Goal: Task Accomplishment & Management: Complete application form

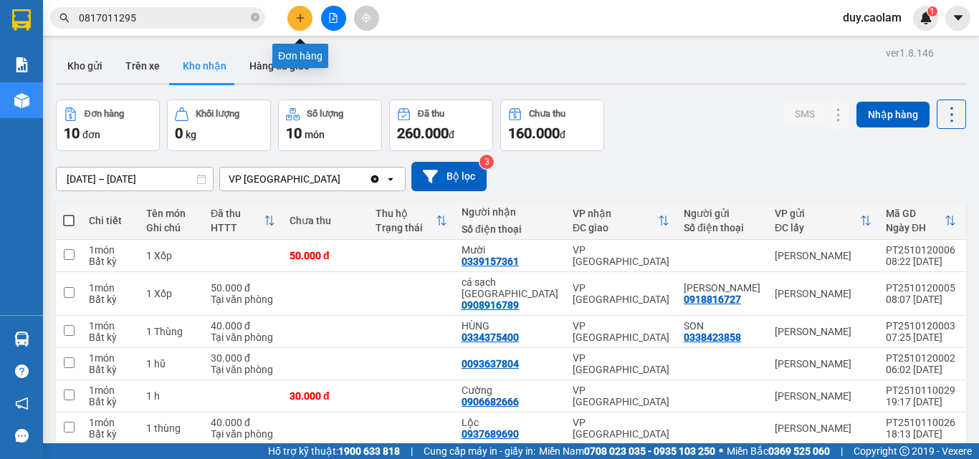
click at [288, 14] on button at bounding box center [299, 18] width 25 height 25
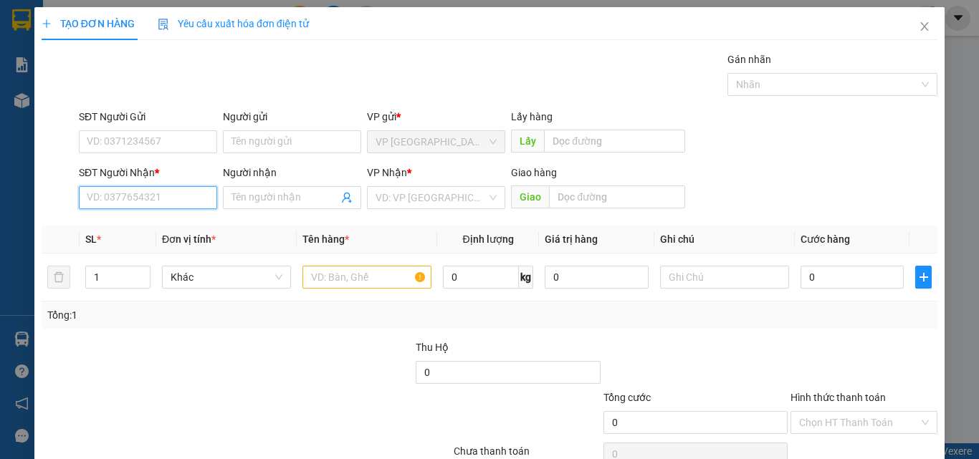
click at [183, 193] on input "SĐT Người Nhận *" at bounding box center [148, 197] width 138 height 23
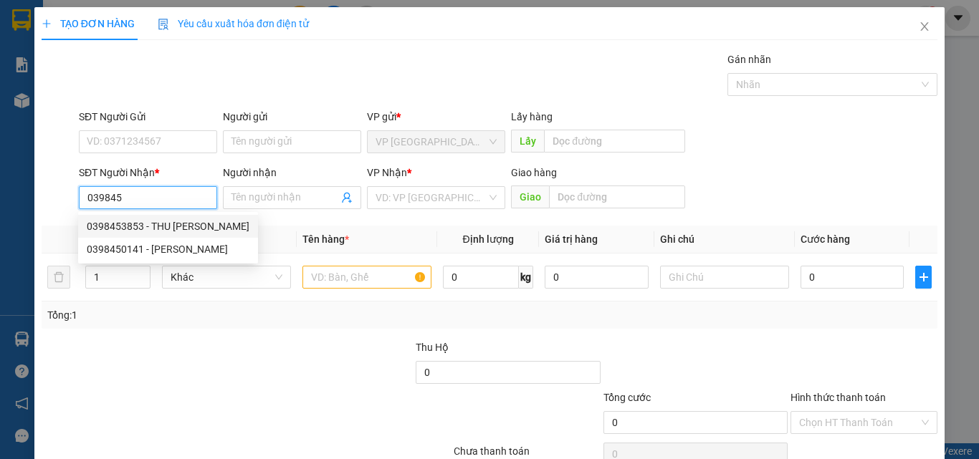
drag, startPoint x: 151, startPoint y: 224, endPoint x: 164, endPoint y: 223, distance: 13.0
click at [151, 224] on div "0398453853 - THU [PERSON_NAME]" at bounding box center [168, 227] width 163 height 16
type input "0398453853"
type input "THU HIEN"
type input "KM 15"
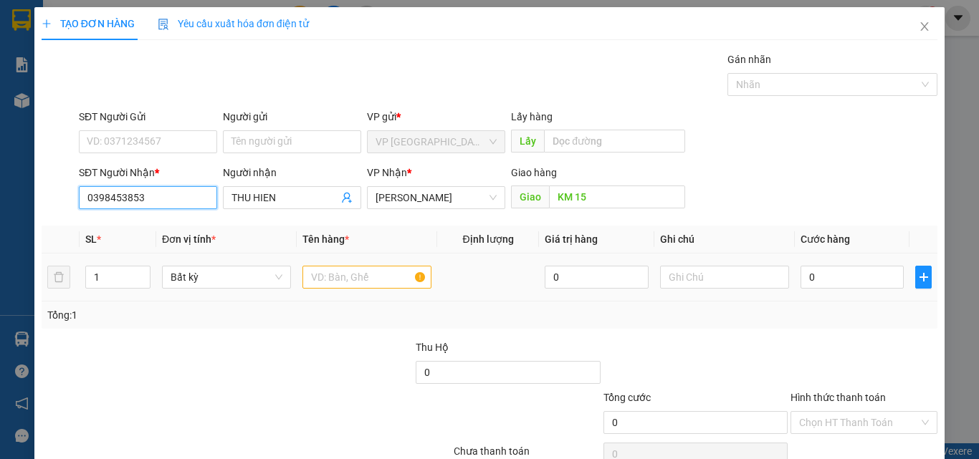
type input "0398453853"
click at [378, 281] on input "text" at bounding box center [366, 277] width 129 height 23
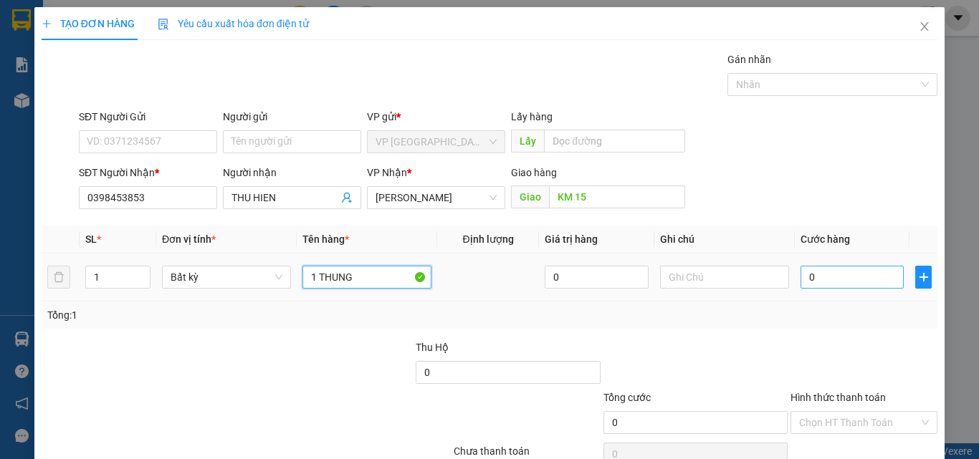
type input "1 THUNG"
click at [827, 277] on input "0" at bounding box center [851, 277] width 103 height 23
type input "8"
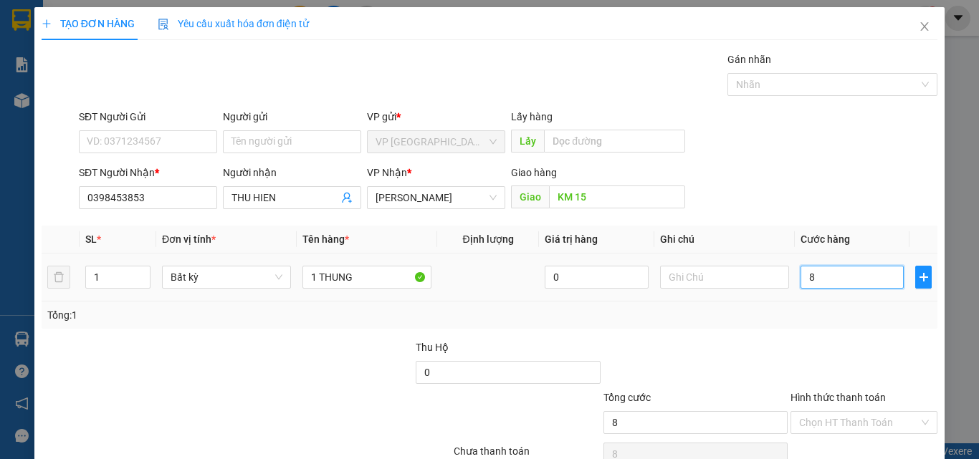
type input "80"
type input "800"
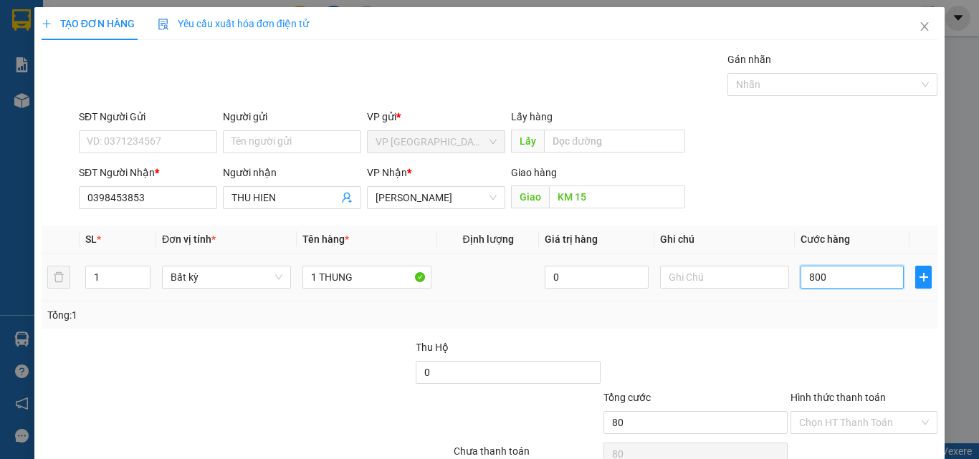
type input "800"
type input "8.000"
type input "80.000"
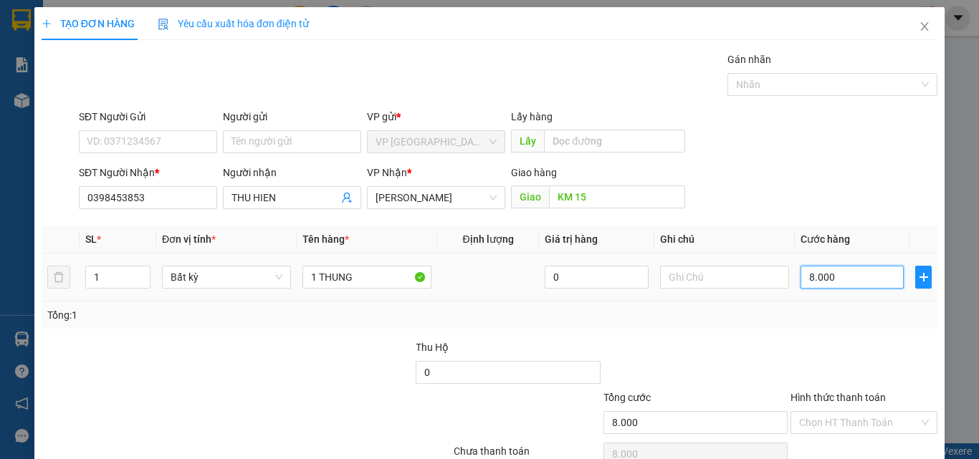
type input "80.000"
type input "800.000"
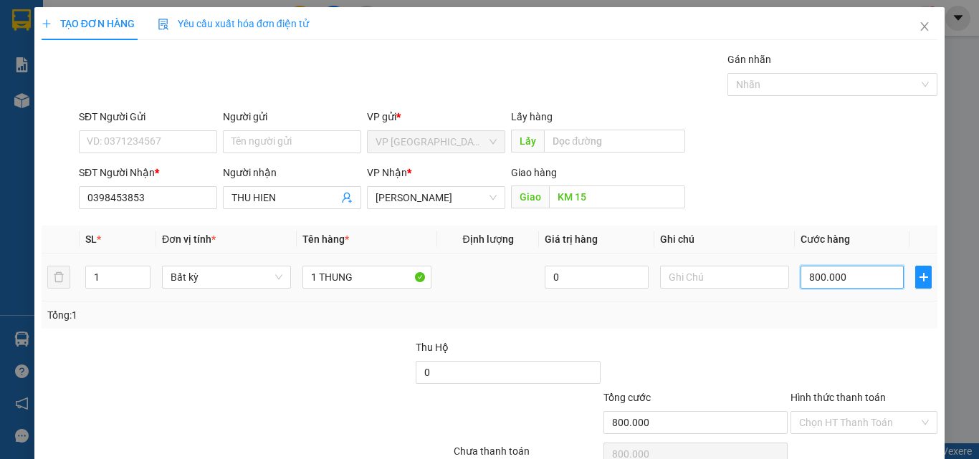
type input "80.000"
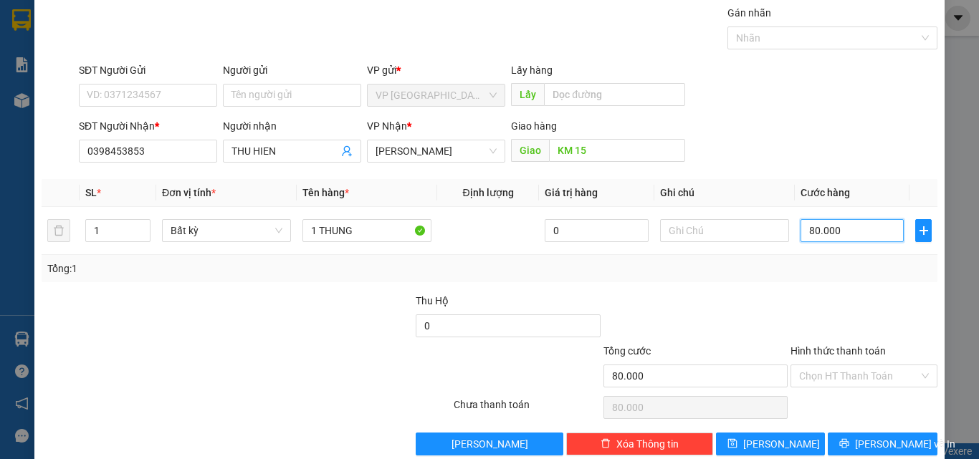
scroll to position [71, 0]
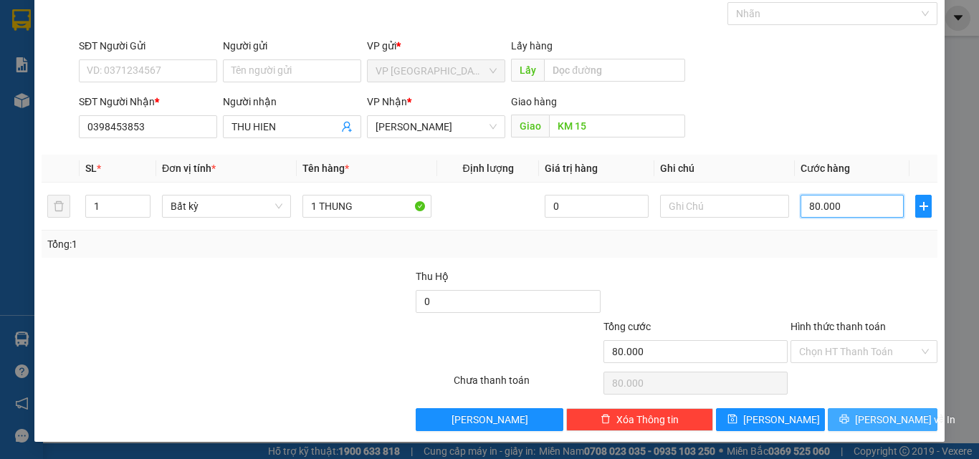
type input "80.000"
drag, startPoint x: 868, startPoint y: 416, endPoint x: 873, endPoint y: 411, distance: 7.6
click at [868, 416] on span "[PERSON_NAME] và In" at bounding box center [905, 420] width 100 height 16
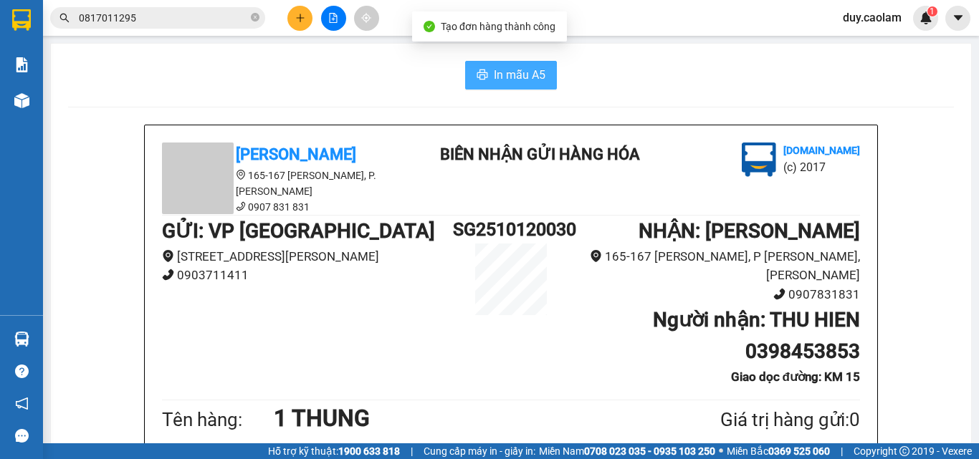
click at [501, 64] on button "In mẫu A5" at bounding box center [511, 75] width 92 height 29
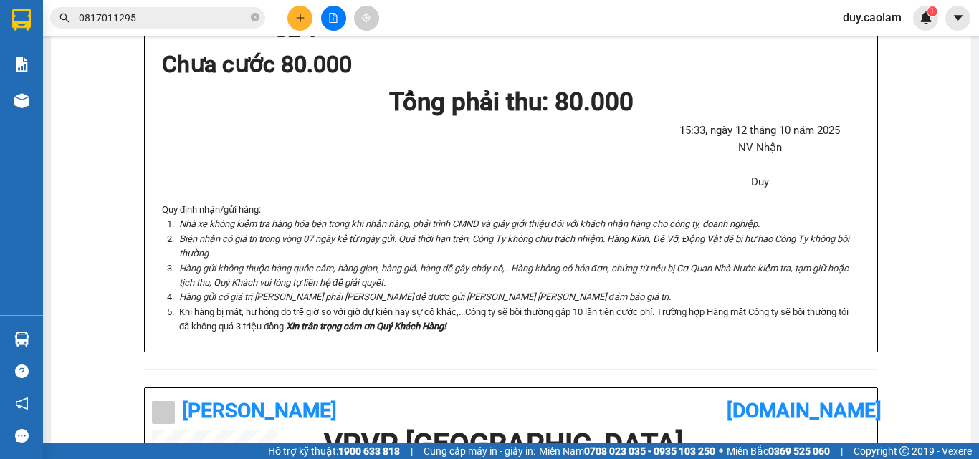
scroll to position [215, 0]
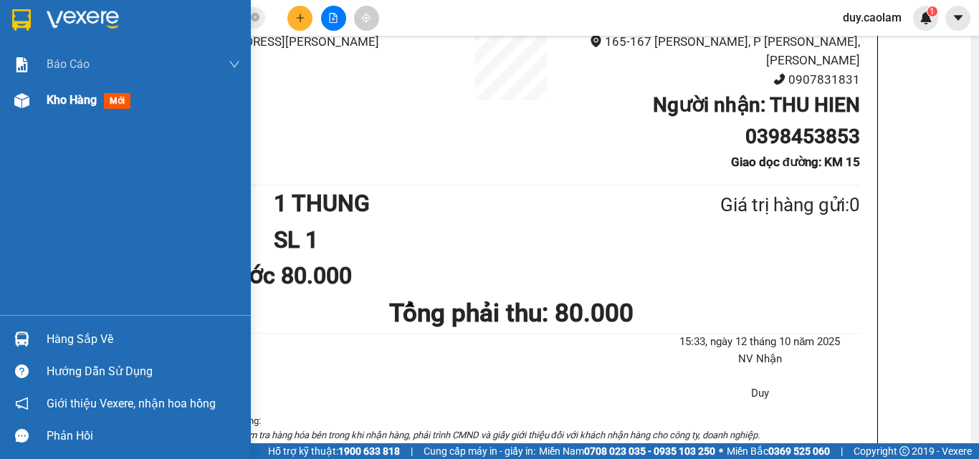
click at [28, 107] on img at bounding box center [21, 100] width 15 height 15
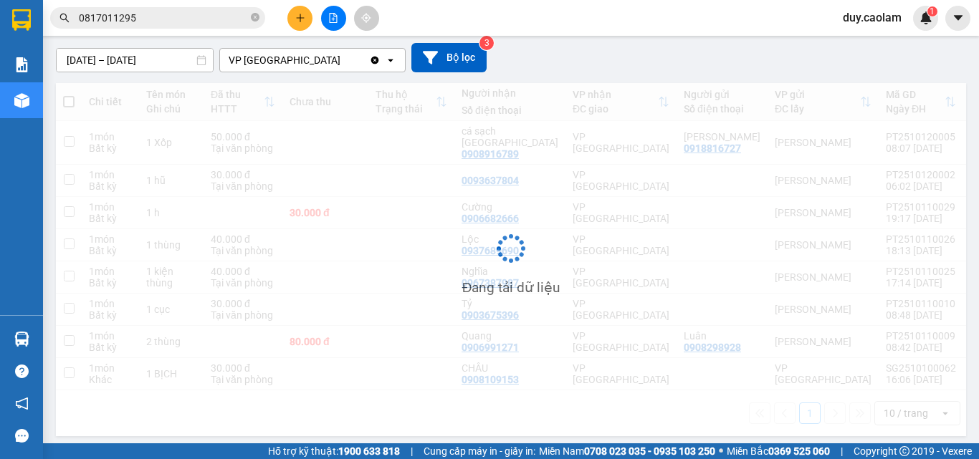
scroll to position [119, 0]
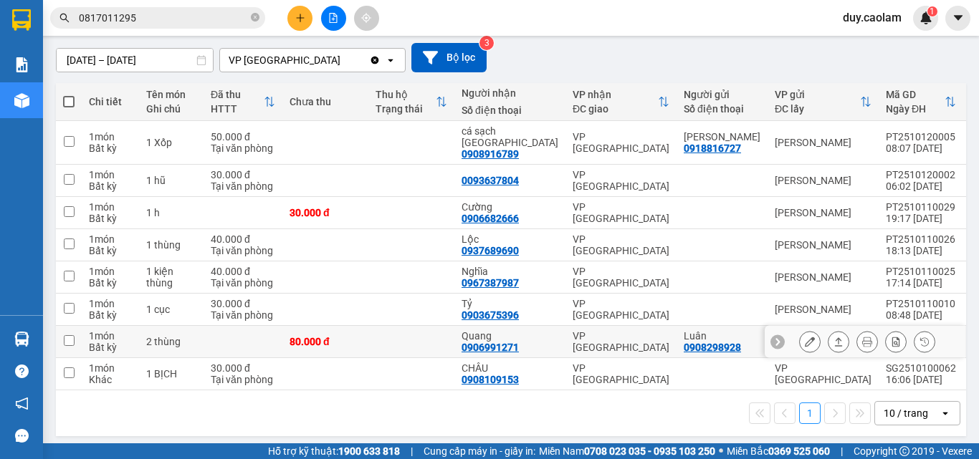
click at [805, 337] on icon at bounding box center [810, 342] width 10 height 10
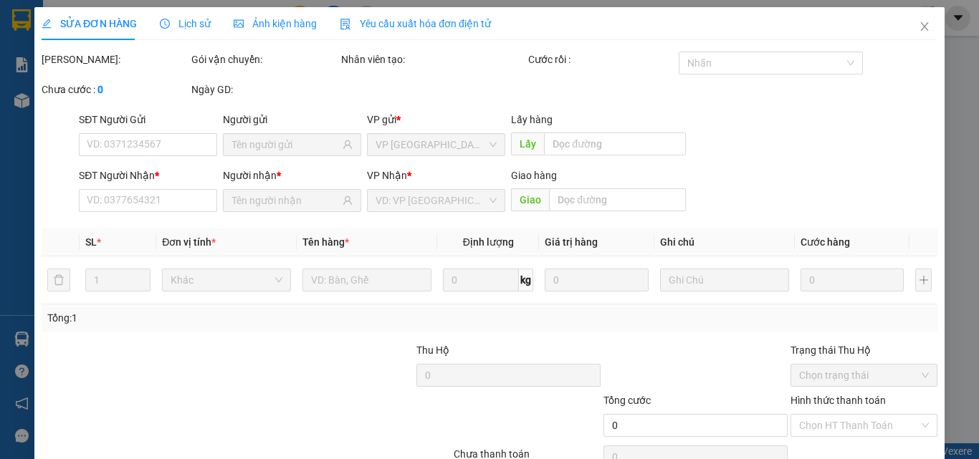
type input "0908298928"
type input "Luân"
type input "0906991271"
type input "Quang"
type input "80.000"
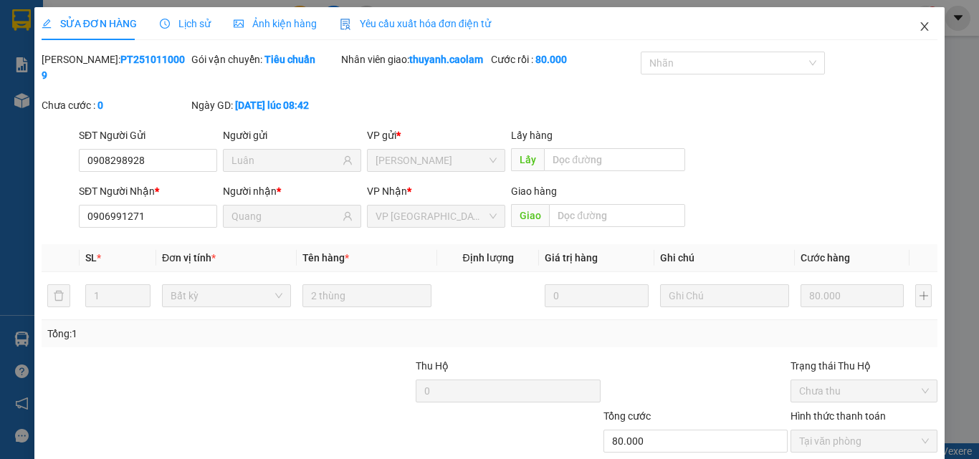
click at [918, 25] on icon "close" at bounding box center [923, 26] width 11 height 11
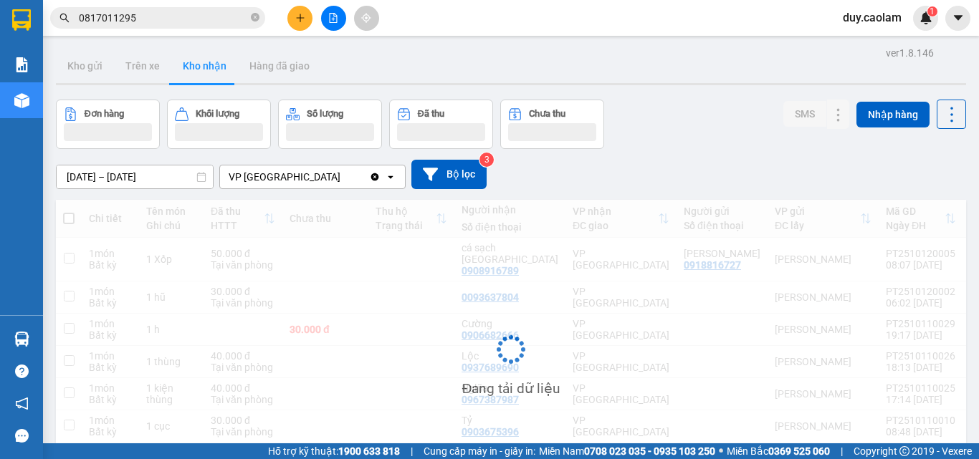
click at [296, 27] on button at bounding box center [299, 18] width 25 height 25
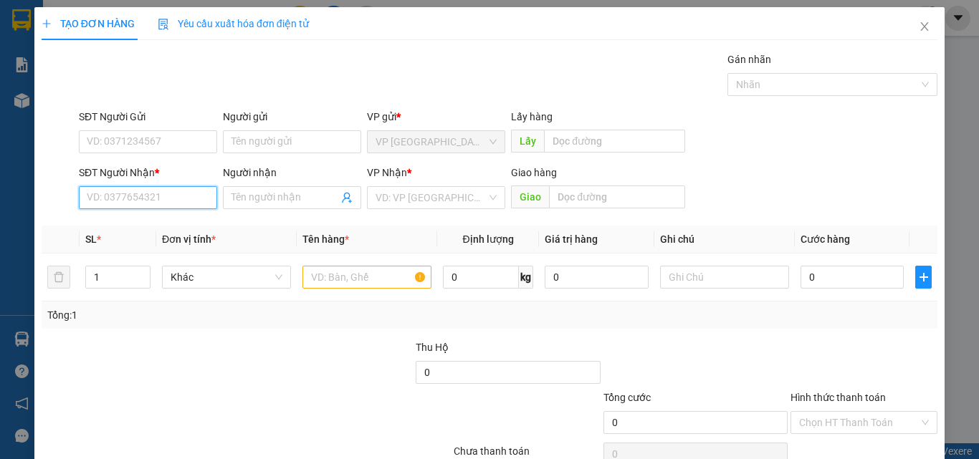
click at [131, 203] on input "SĐT Người Nhận *" at bounding box center [148, 197] width 138 height 23
click at [158, 221] on div "0944378952 - LOAN" at bounding box center [147, 227] width 120 height 16
type input "0944378952"
type input "LOAN"
type input "0944378952"
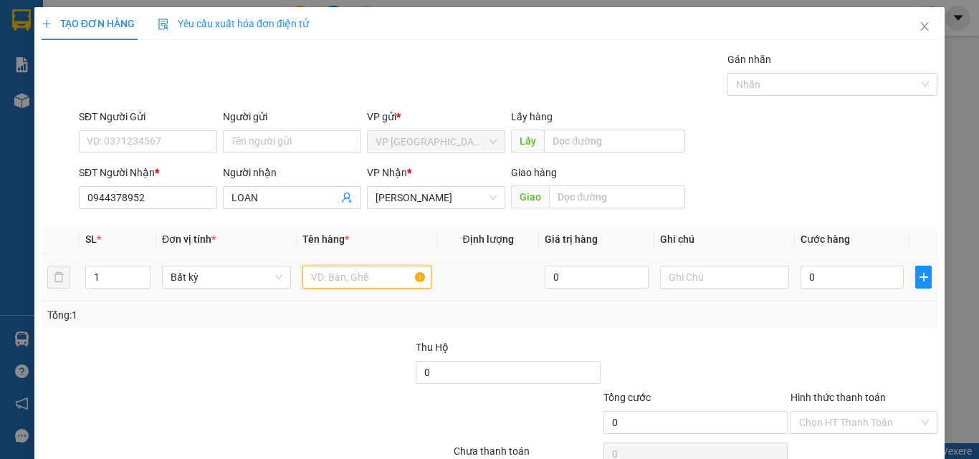
click at [325, 276] on input "text" at bounding box center [366, 277] width 129 height 23
type input "1 THUNG"
click at [836, 269] on input "0" at bounding box center [851, 277] width 103 height 23
type input "6"
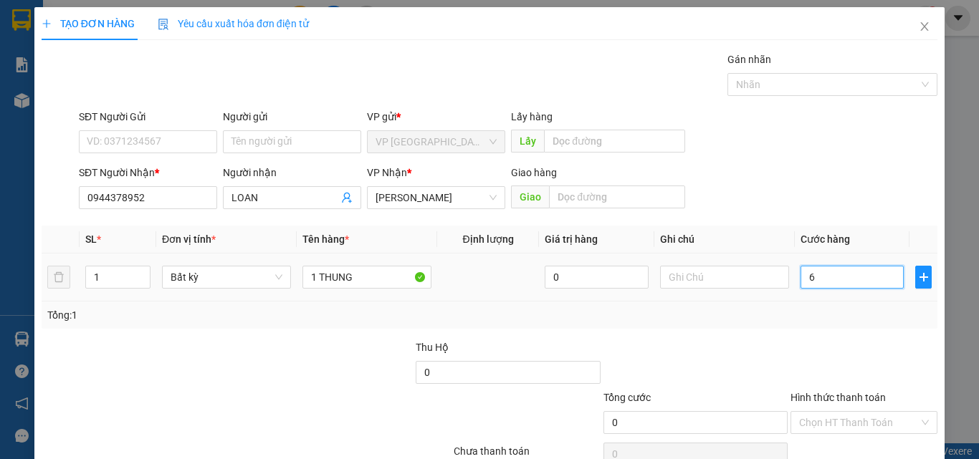
type input "6"
type input "0"
type input "05"
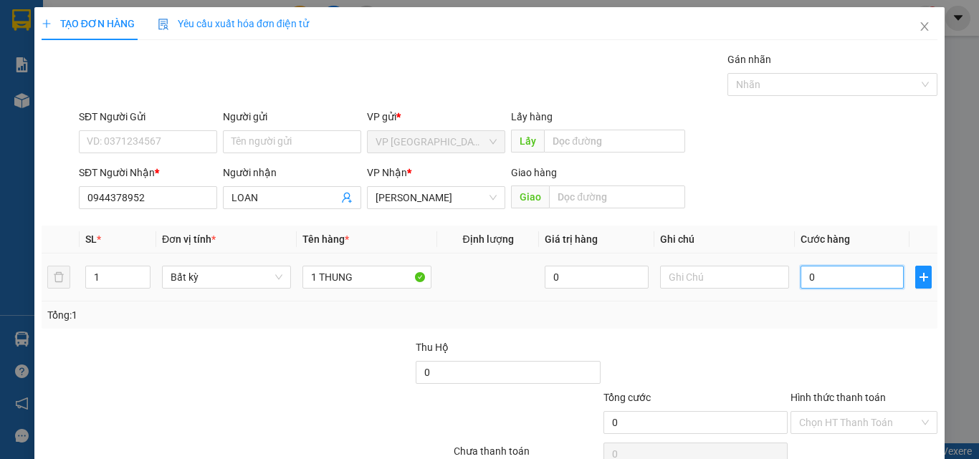
type input "5"
type input "050"
type input "50"
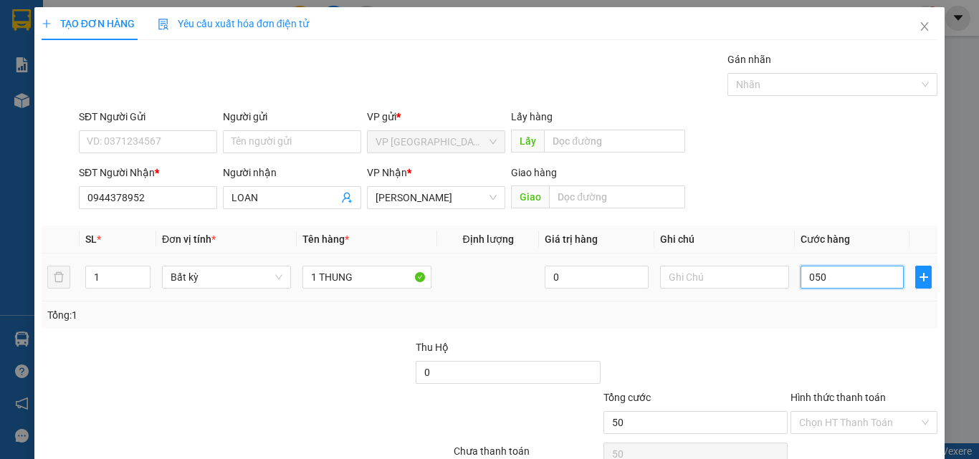
type input "0.500"
type input "500"
type input "05.000"
type input "5.000"
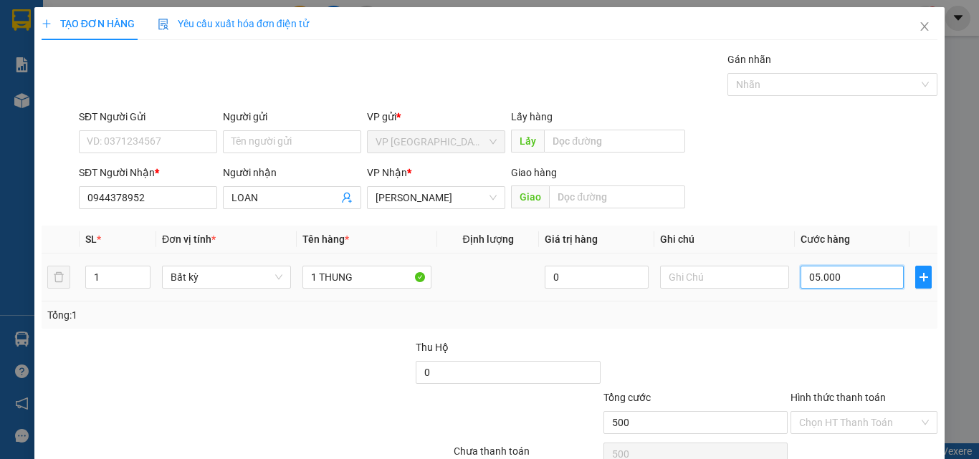
type input "5.000"
type input "050.000"
type input "50.000"
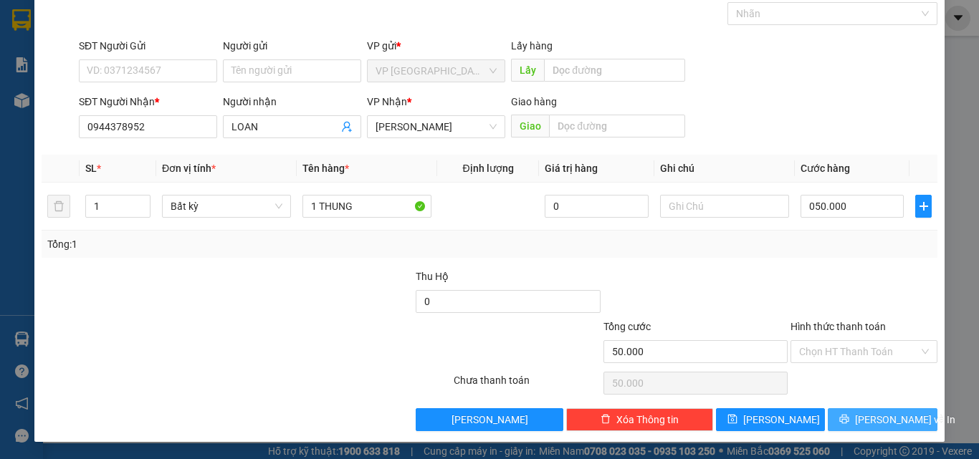
type input "50.000"
click at [876, 415] on span "[PERSON_NAME] và In" at bounding box center [905, 420] width 100 height 16
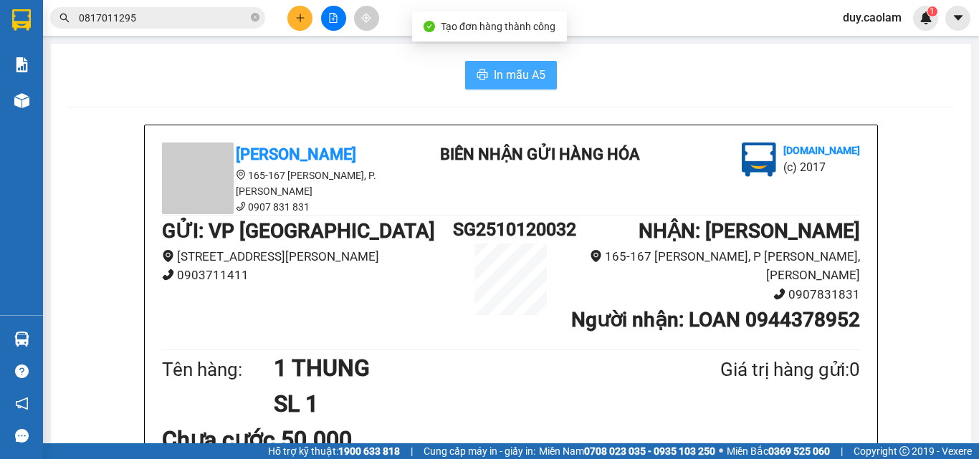
click at [519, 79] on span "In mẫu A5" at bounding box center [520, 75] width 52 height 18
